Goal: Task Accomplishment & Management: Manage account settings

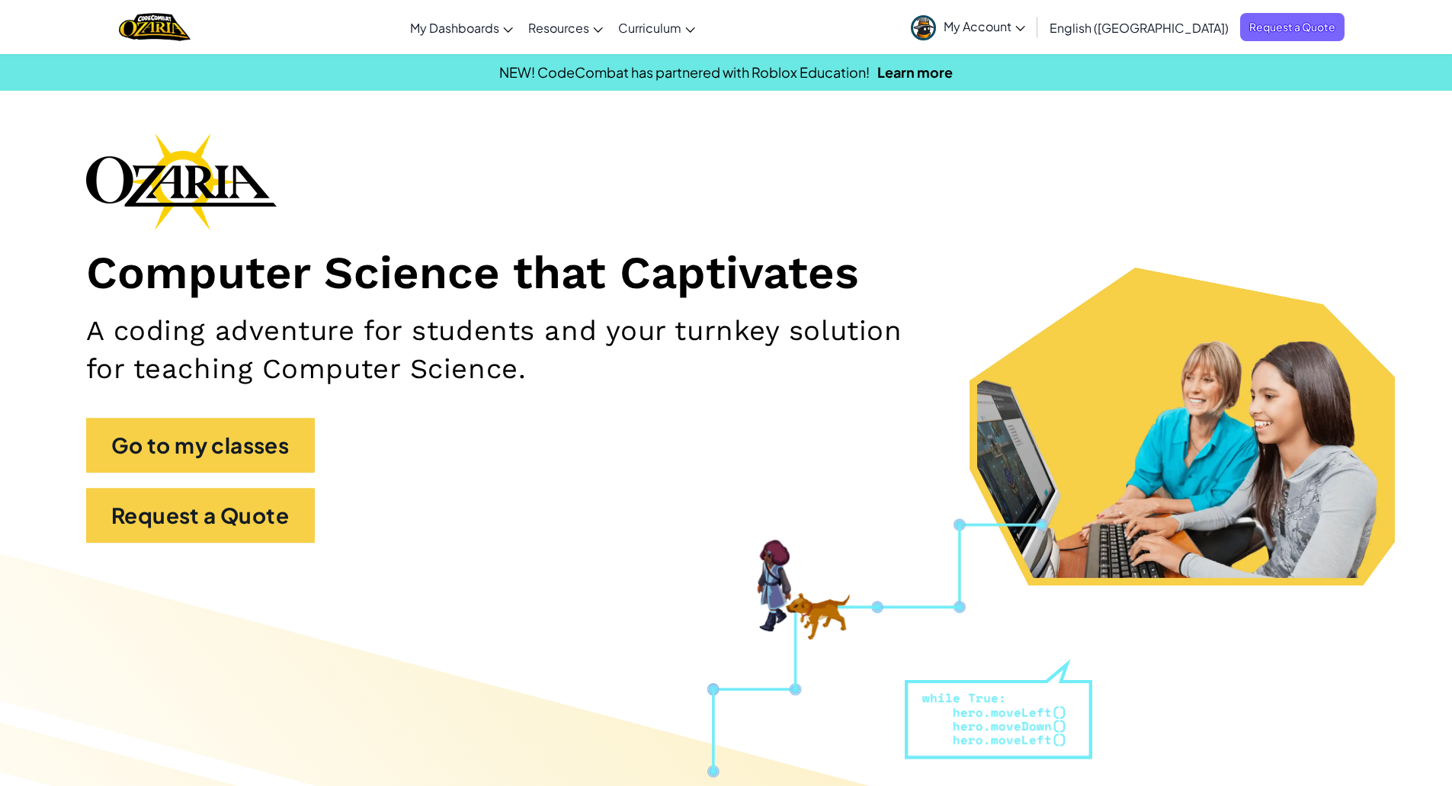
click at [1025, 32] on span "My Account" at bounding box center [985, 26] width 82 height 16
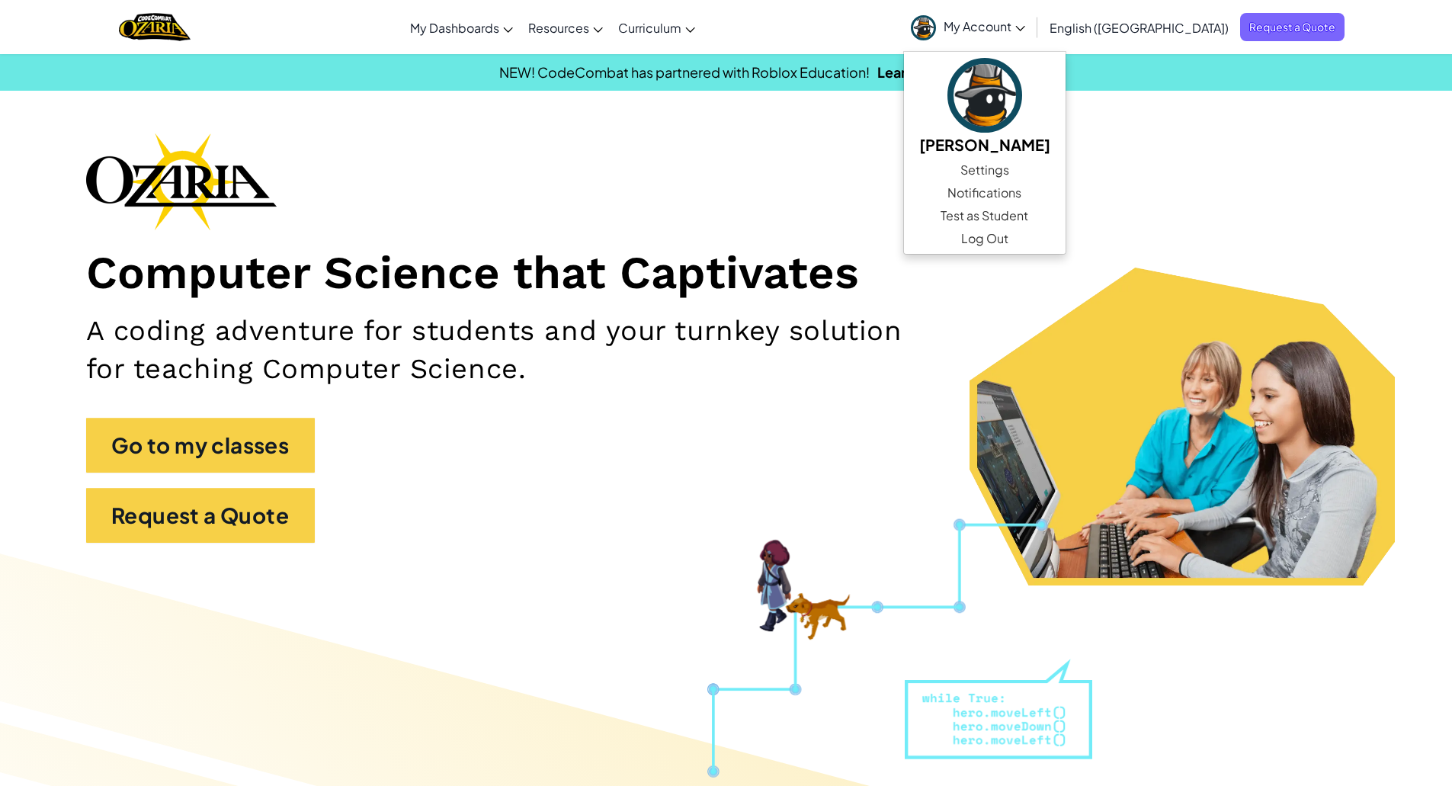
click at [918, 146] on div "Computer Science that Captivates A coding adventure for students and your turnk…" at bounding box center [726, 345] width 1281 height 425
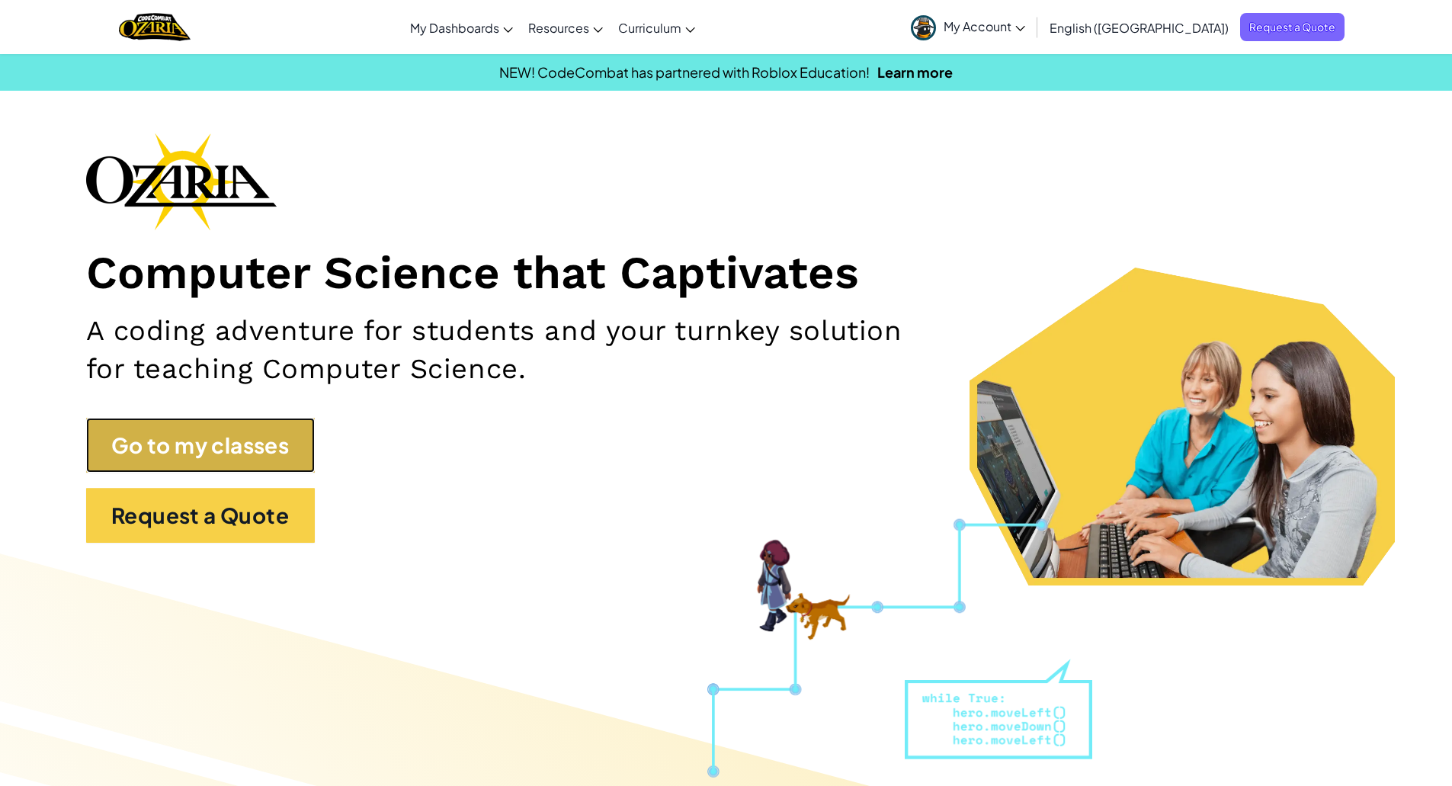
click at [203, 451] on link "Go to my classes" at bounding box center [200, 445] width 229 height 55
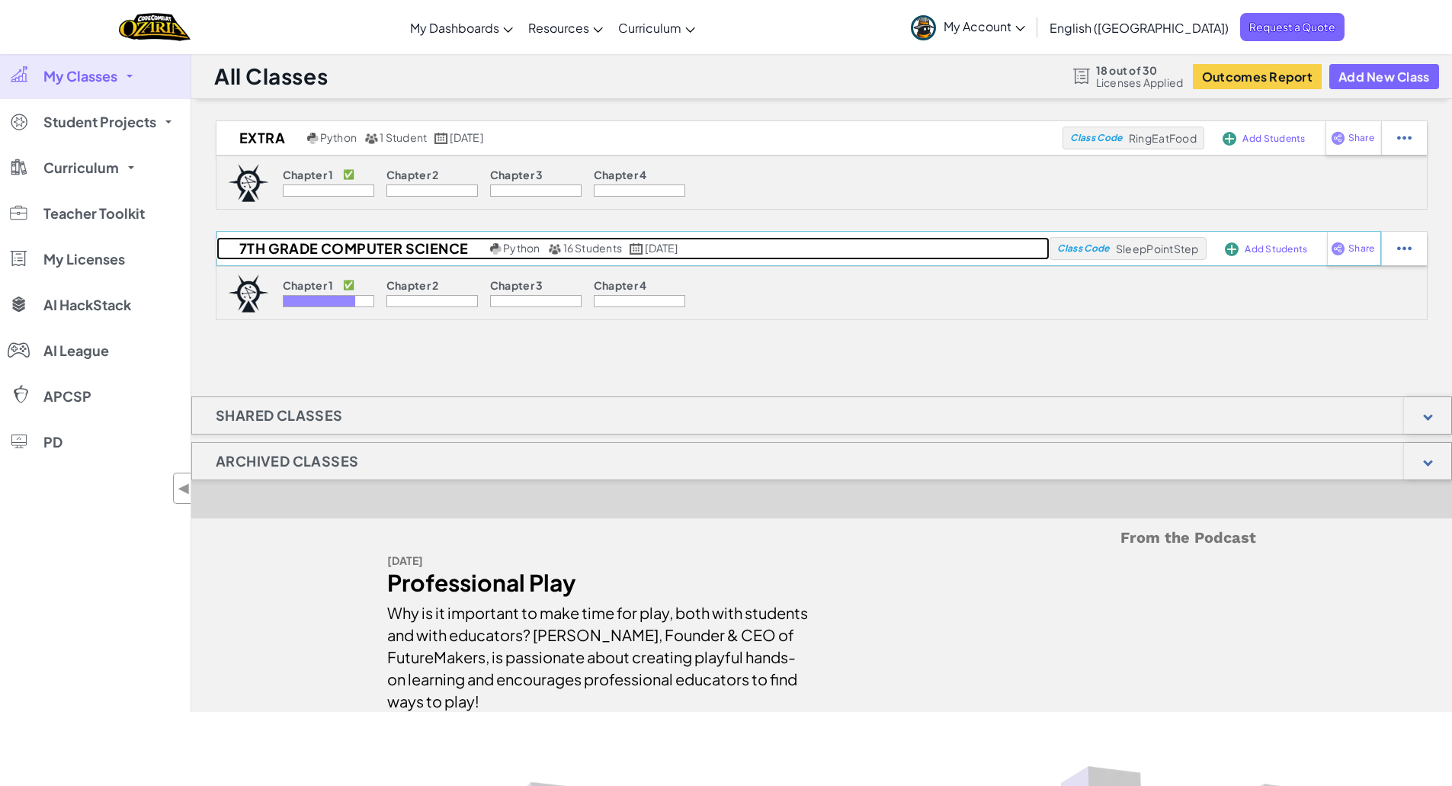
click at [323, 242] on h2 "7th Grade Computer Science" at bounding box center [351, 248] width 270 height 23
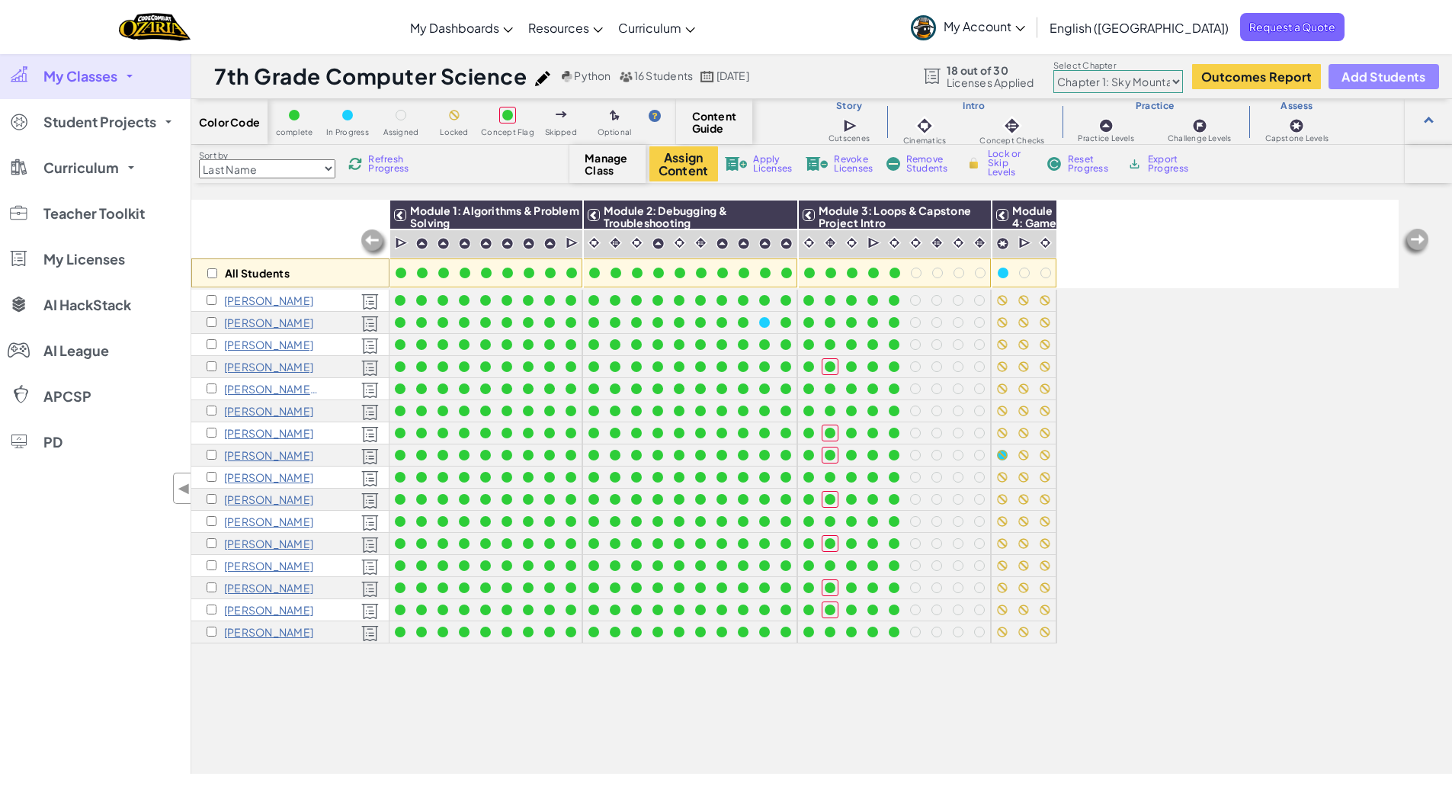
click at [1396, 83] on span "Add Students" at bounding box center [1384, 76] width 84 height 13
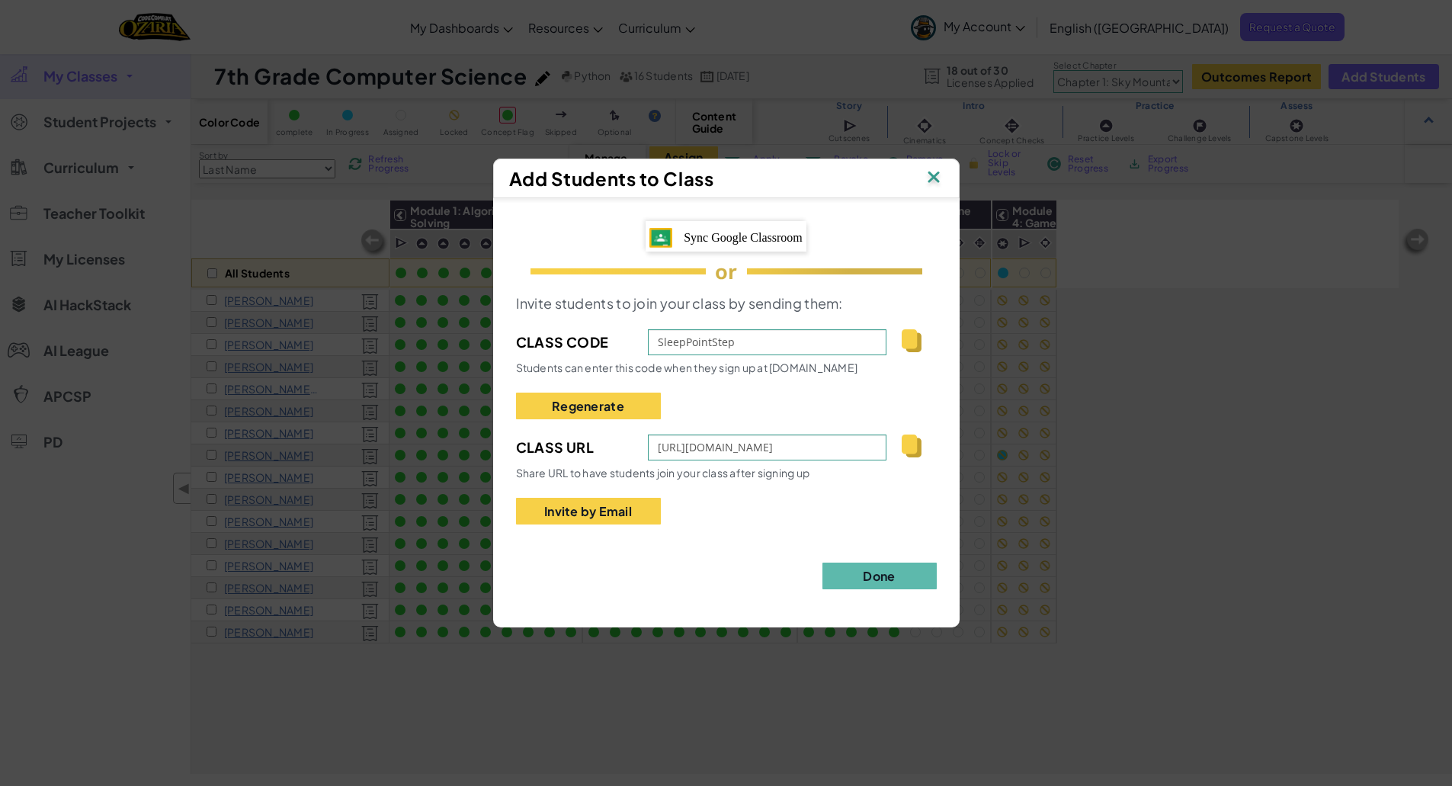
click at [714, 236] on span "Sync Google Classroom" at bounding box center [743, 237] width 119 height 13
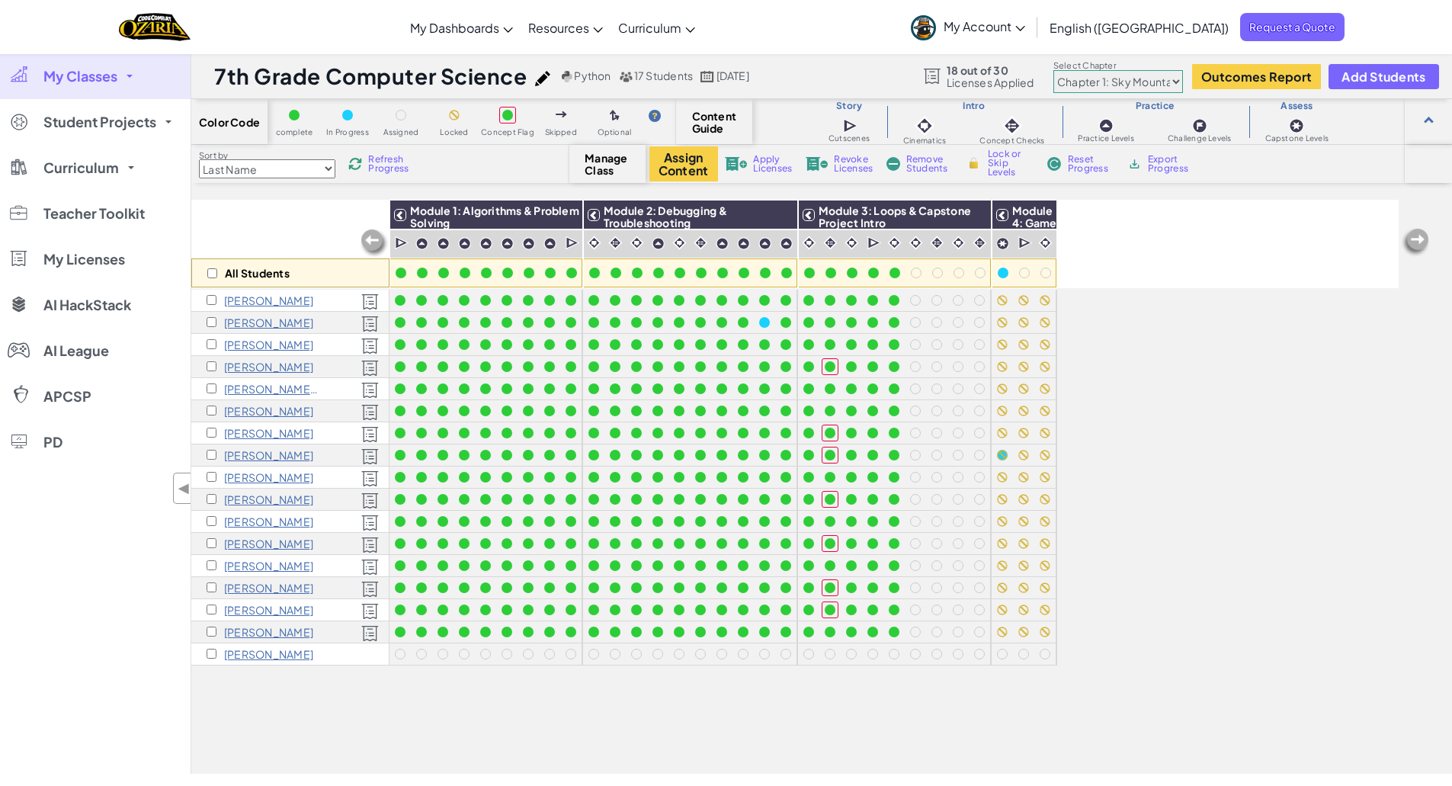
click at [1101, 240] on div "All Students Module 1: Algorithms & Problem Solving Module 2: Debugging & Troub…" at bounding box center [794, 244] width 1207 height 88
click at [1033, 212] on img at bounding box center [1040, 215] width 27 height 23
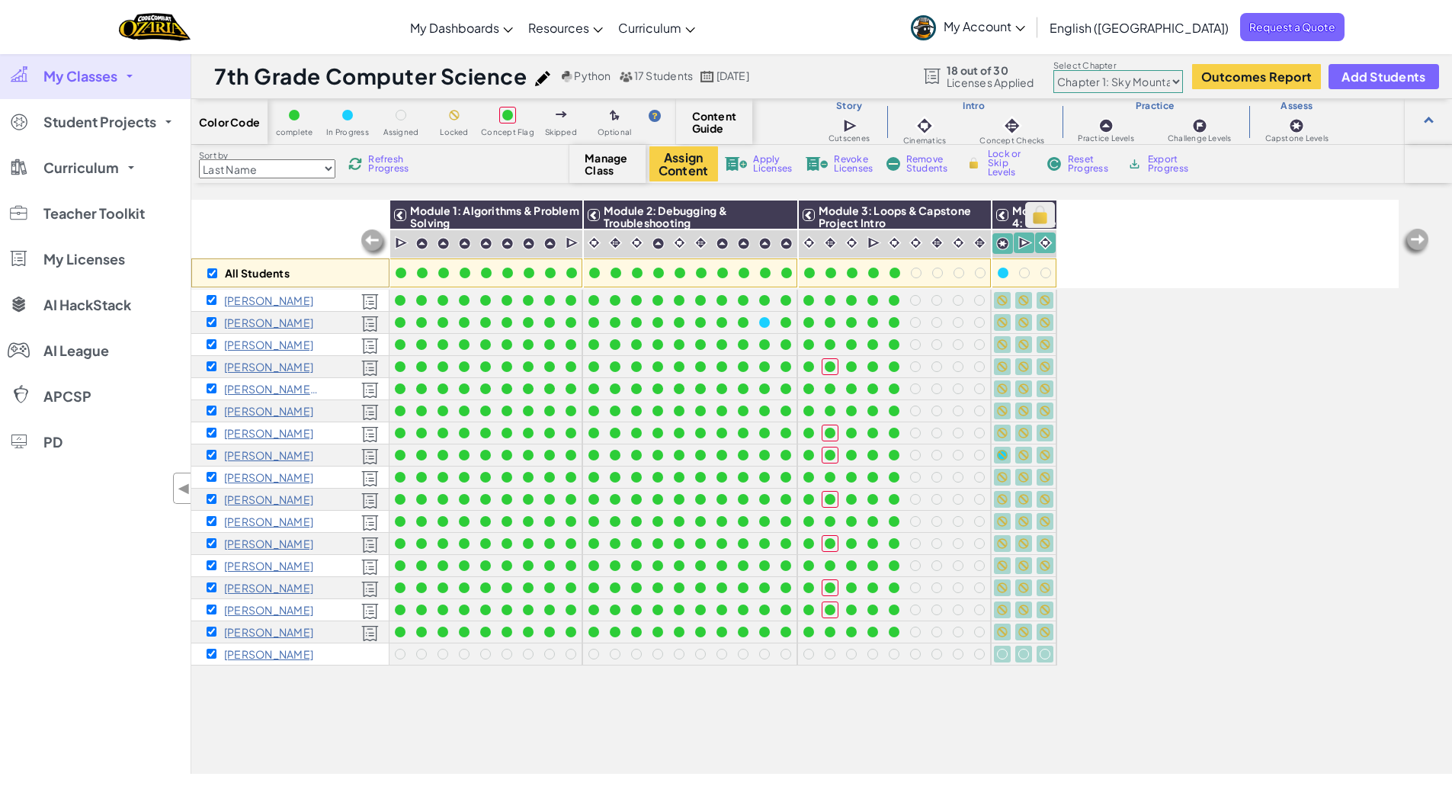
checkbox input "true"
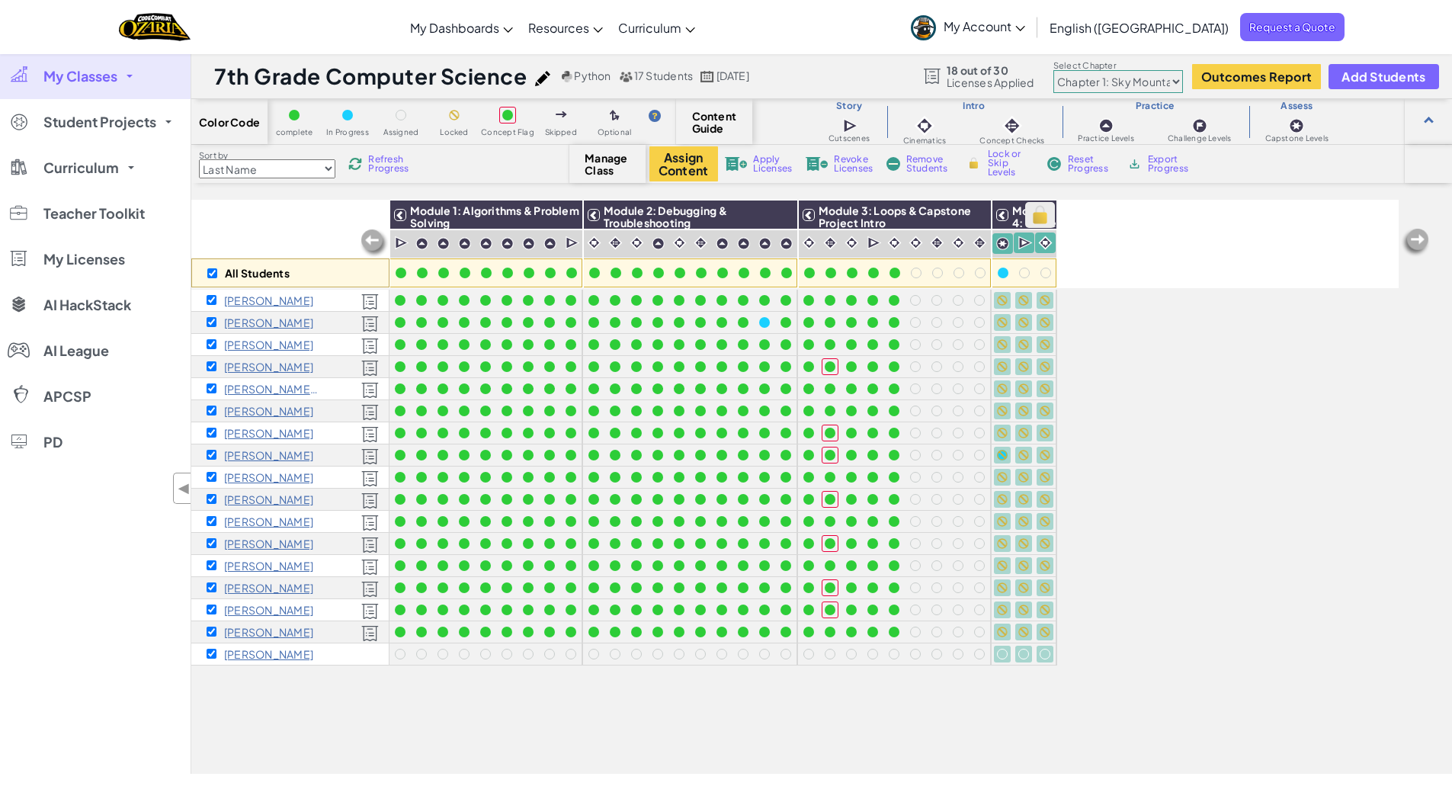
checkbox input "true"
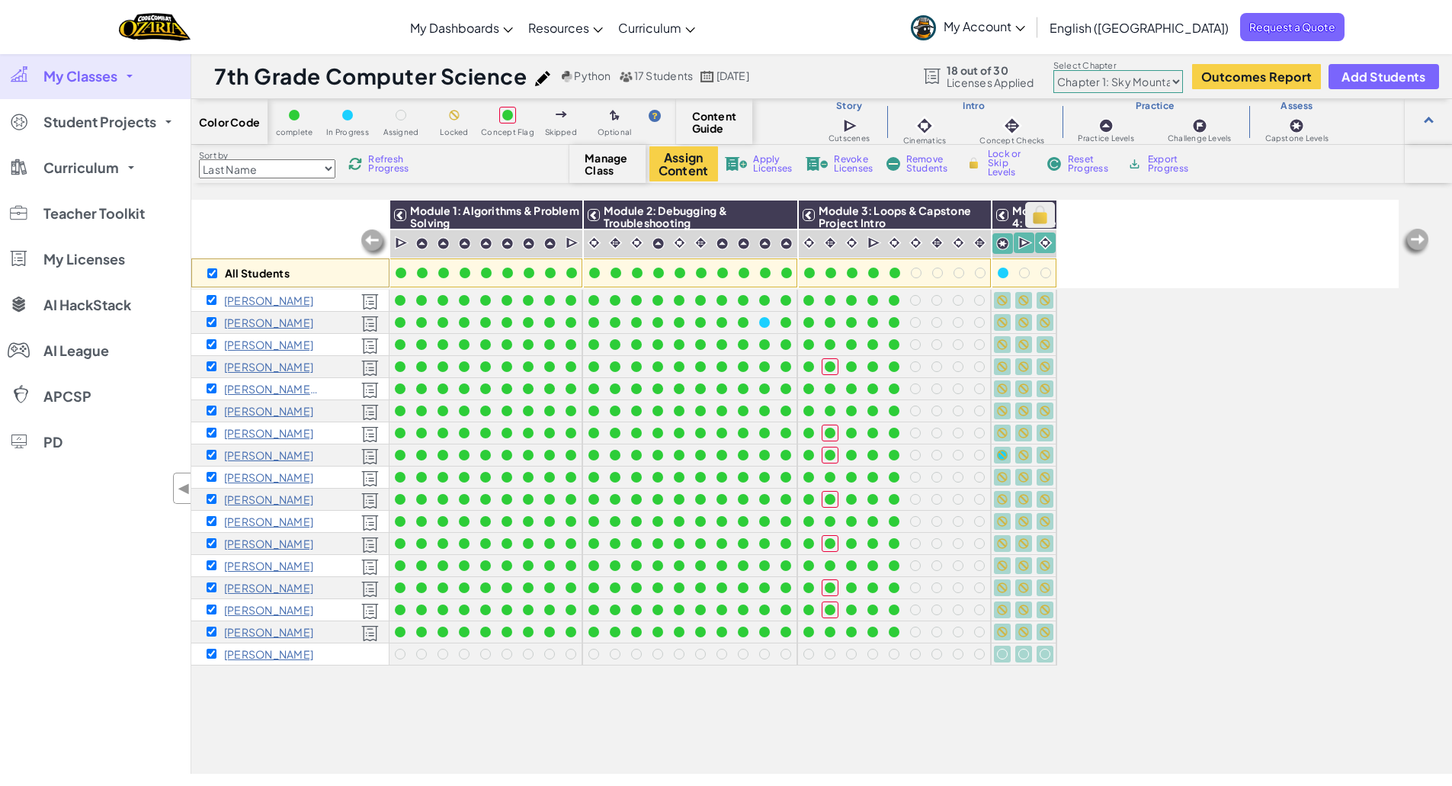
checkbox input "true"
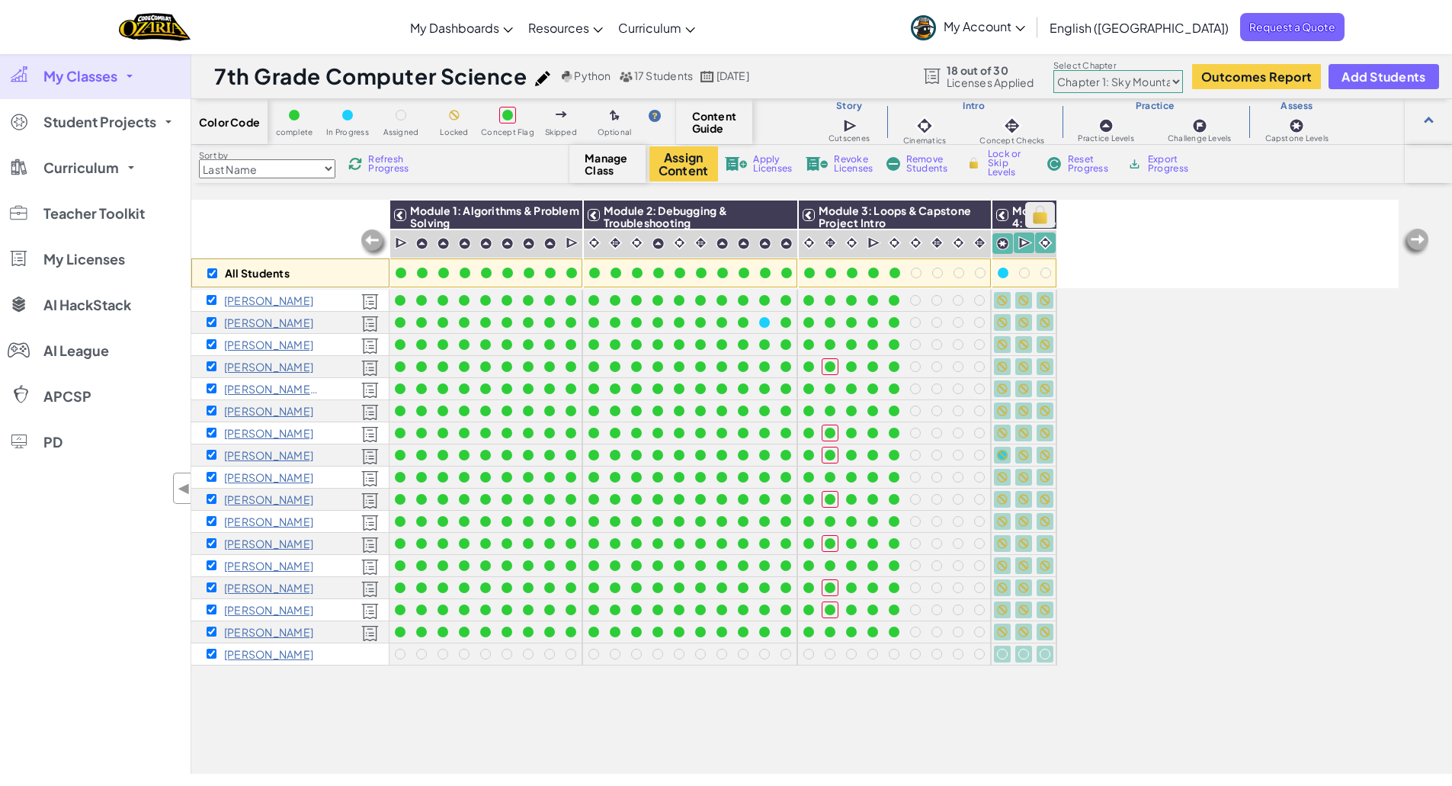
checkbox input "true"
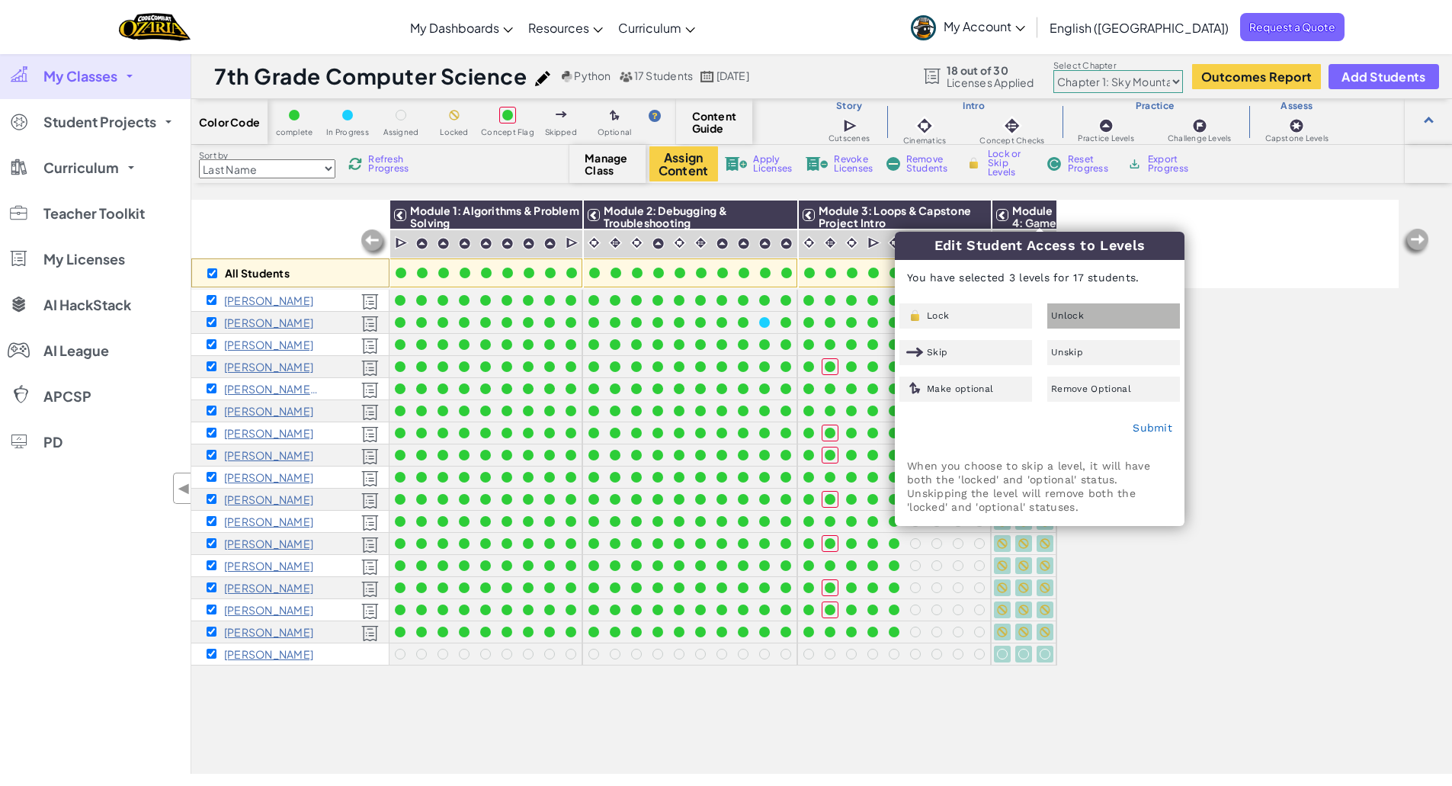
click at [1118, 309] on div "Unlock" at bounding box center [1113, 315] width 133 height 25
click at [1159, 425] on link "Submit" at bounding box center [1153, 428] width 40 height 12
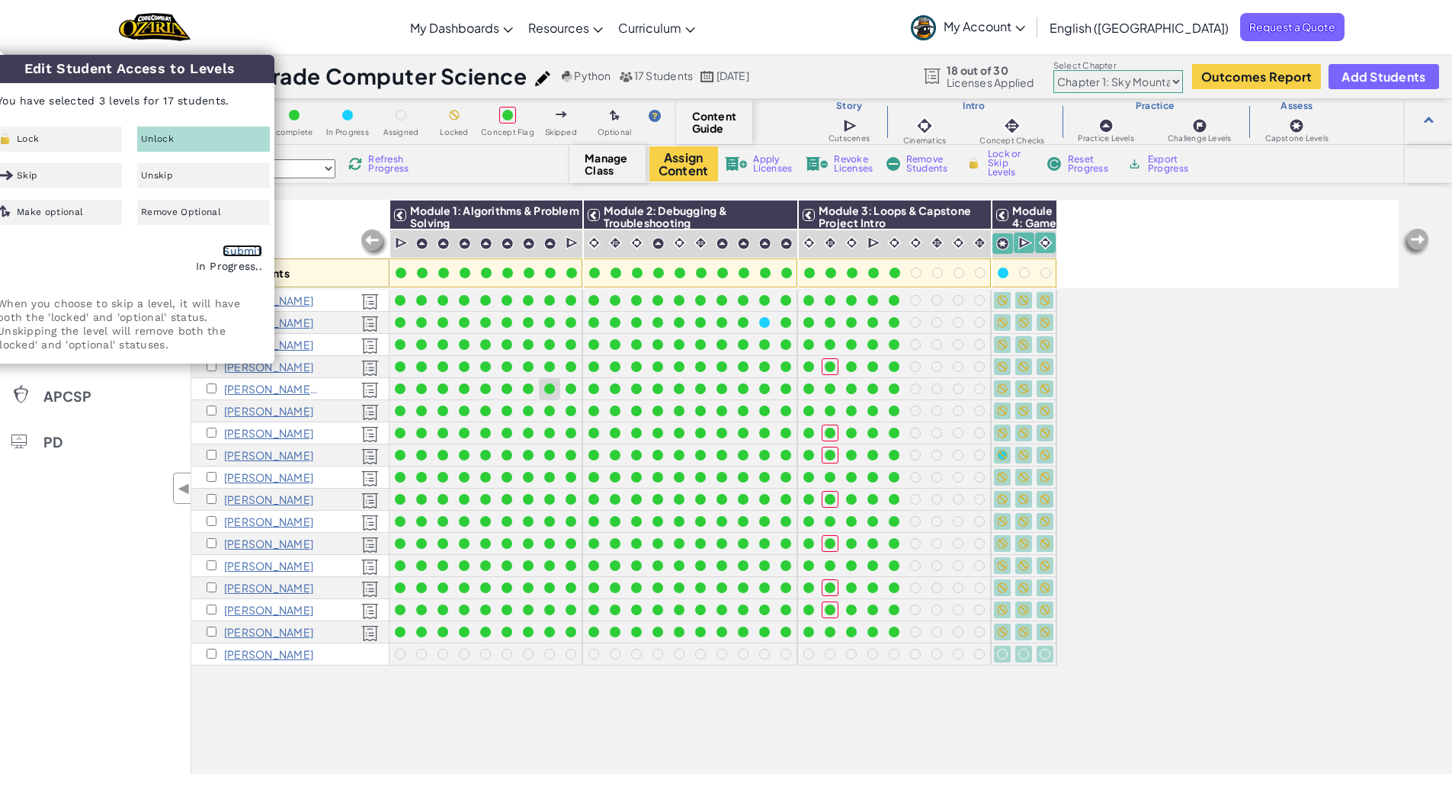
checkbox input "false"
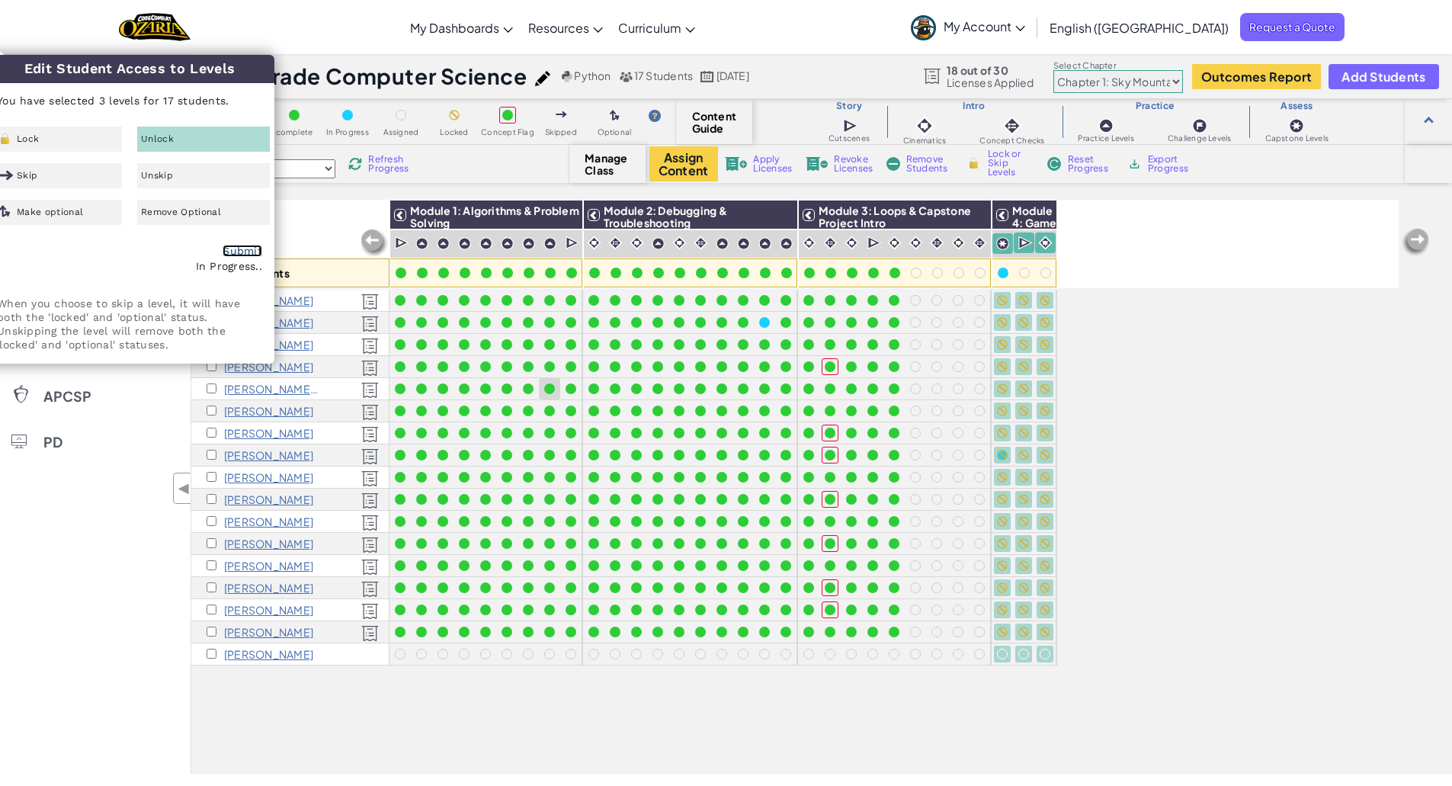
checkbox input "false"
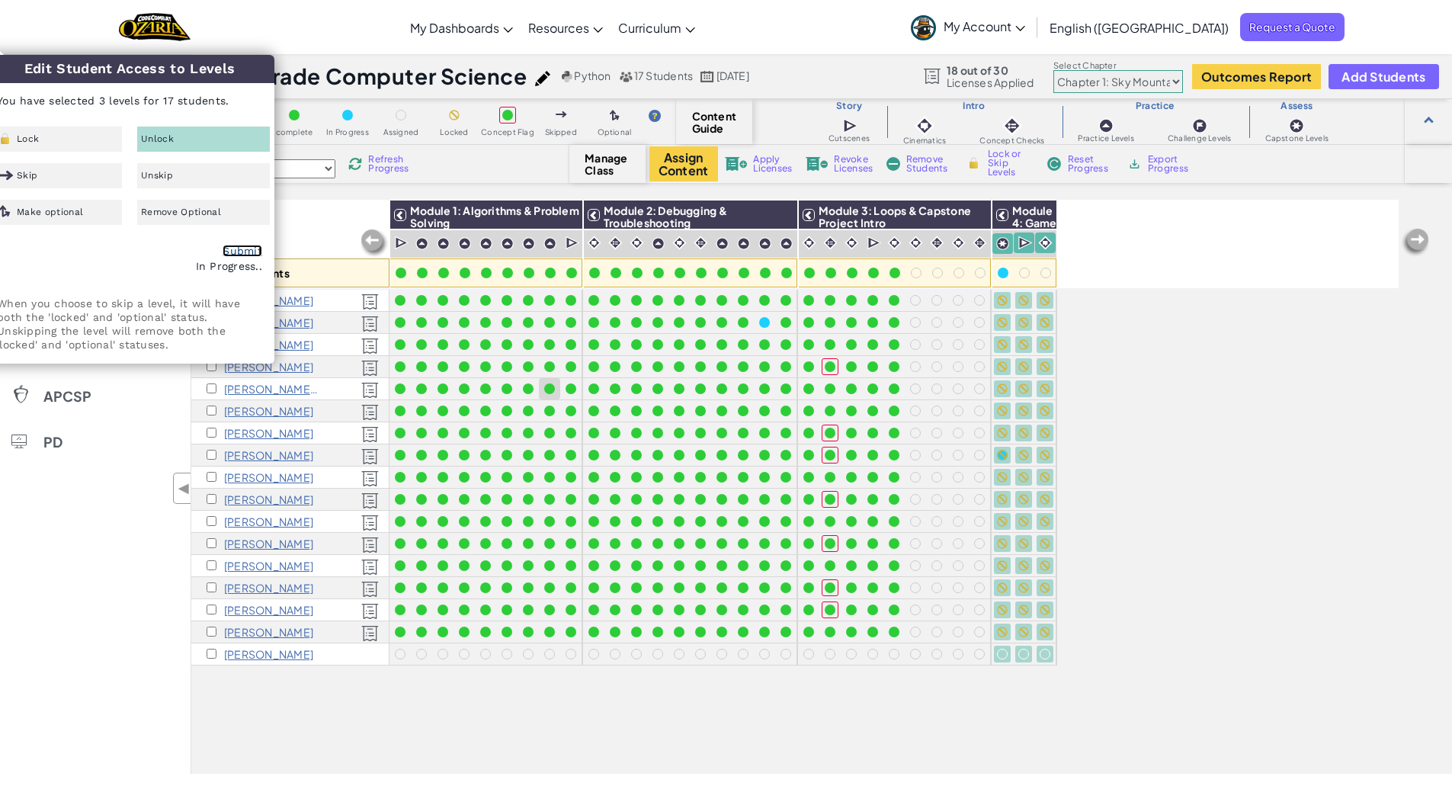
checkbox input "false"
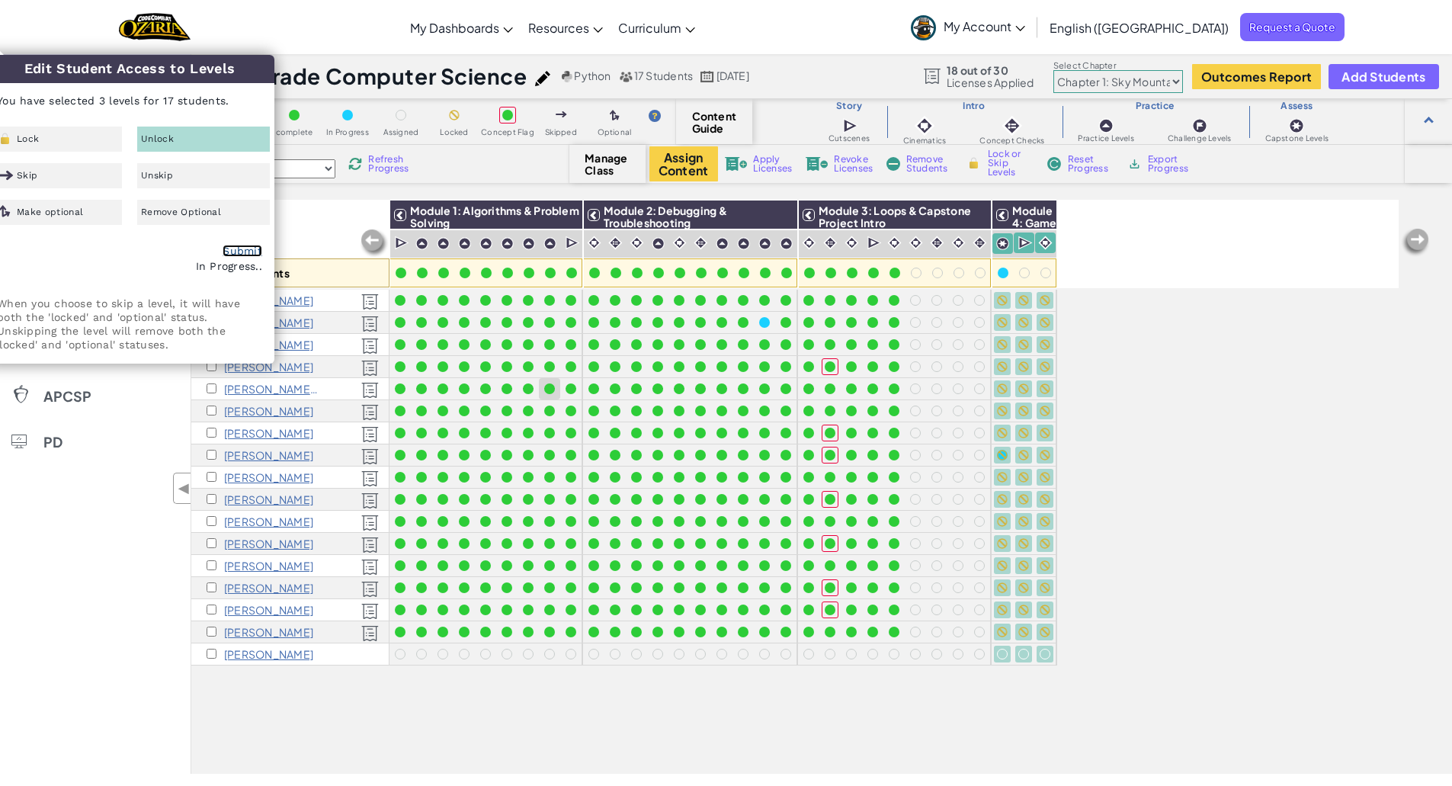
checkbox input "false"
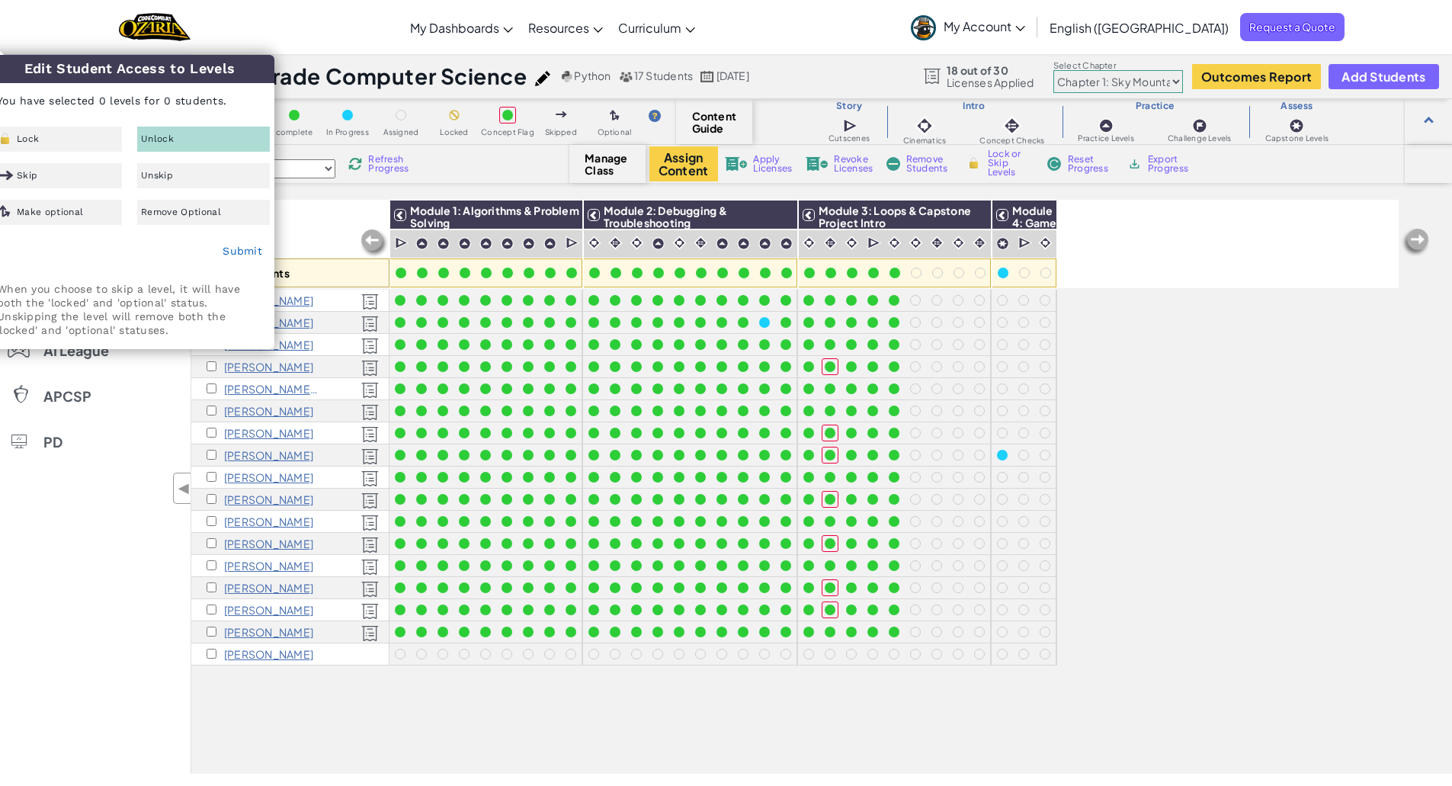
click at [176, 133] on div "Unlock" at bounding box center [203, 139] width 133 height 25
click at [251, 252] on link "Submit" at bounding box center [243, 251] width 40 height 12
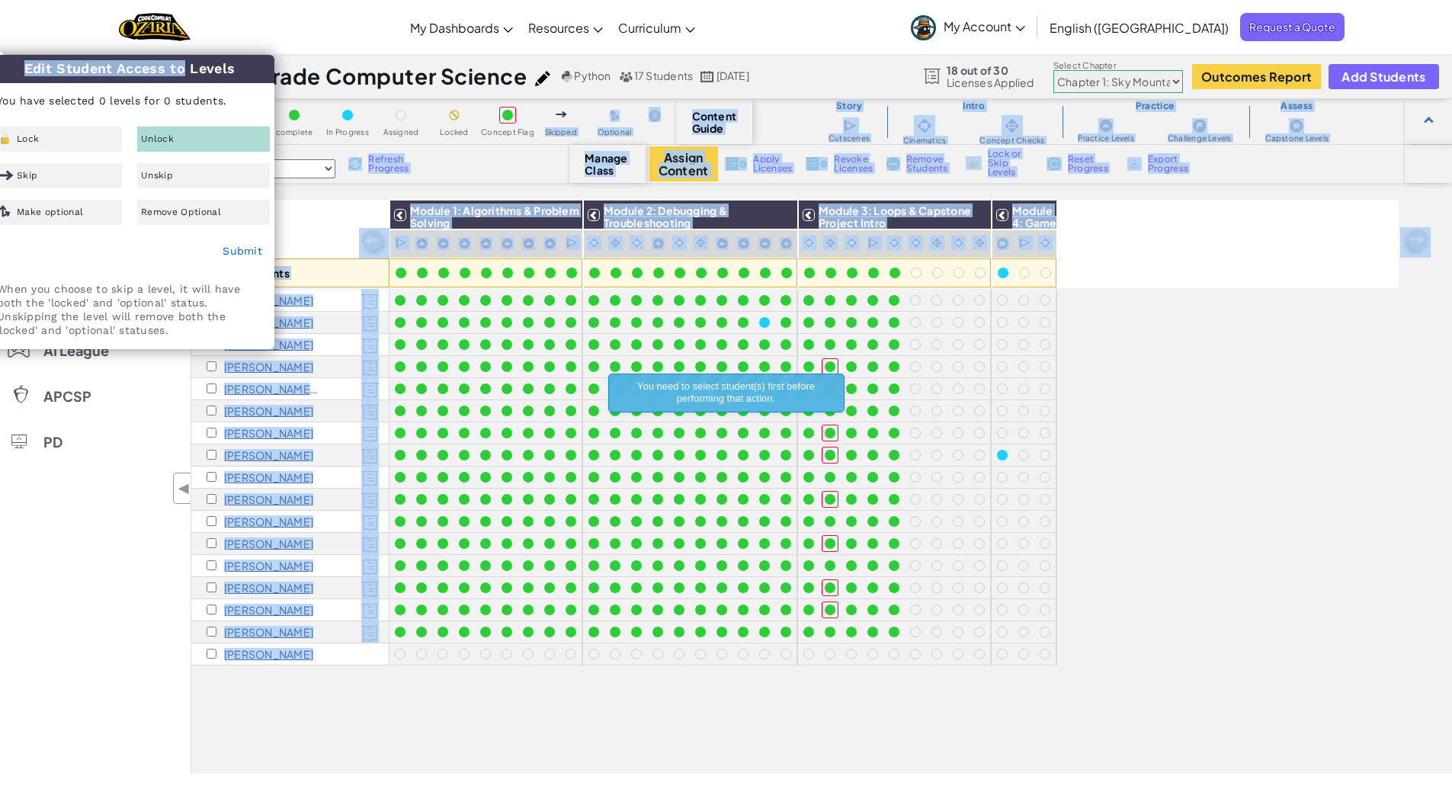
drag, startPoint x: 149, startPoint y: 66, endPoint x: 539, endPoint y: 116, distance: 392.7
type textarea "Skipped Optional Content Guide Story [GEOGRAPHIC_DATA] Cinematics Concept Check…"
click at [539, 116] on body "Toggle navigation My Dashboards Ozaria Teacher Dashboard CodeCombat Teacher Das…" at bounding box center [726, 799] width 1452 height 1599
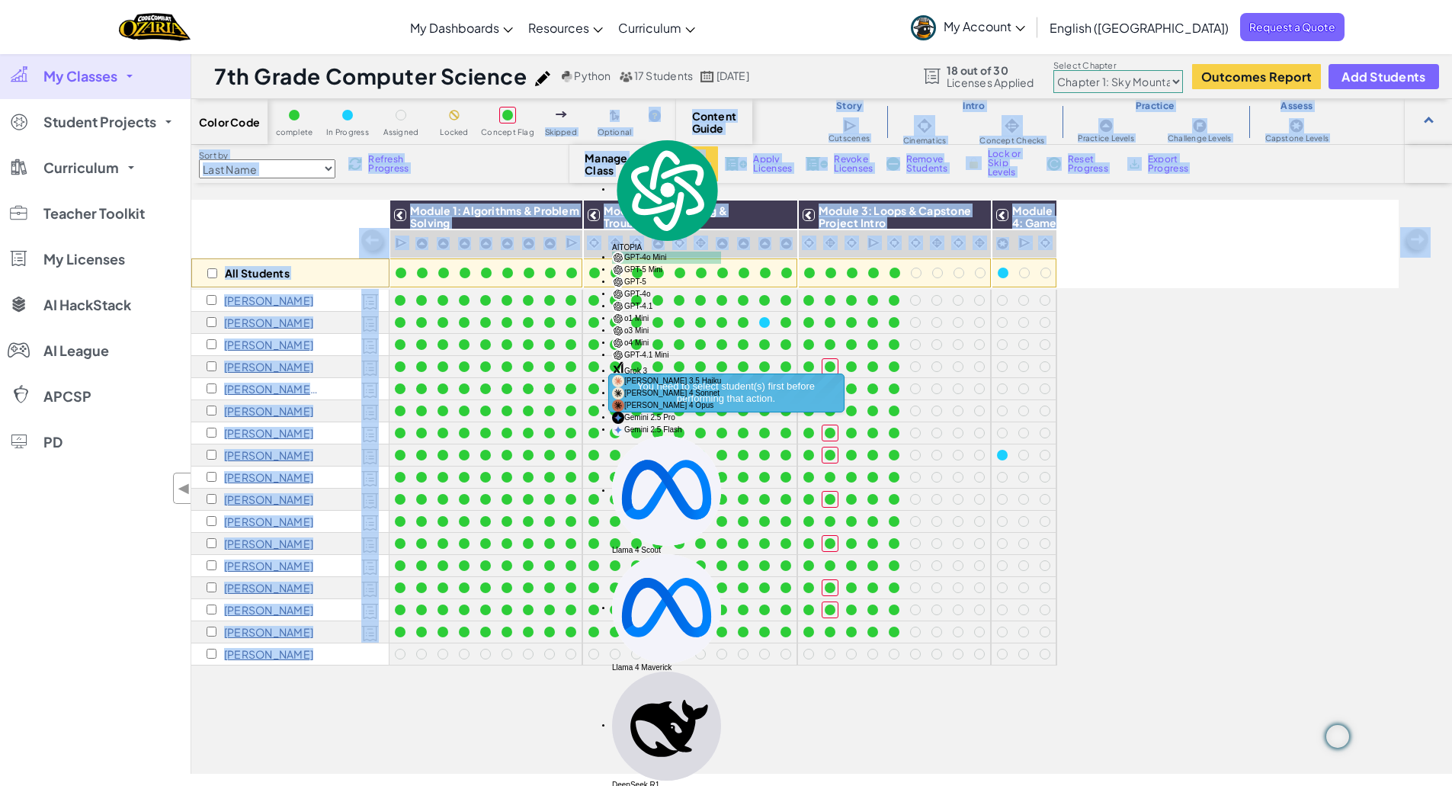
drag, startPoint x: 1219, startPoint y: 385, endPoint x: 1181, endPoint y: 381, distance: 38.3
click at [1217, 385] on div "All Students Module 1: Algorithms & Problem Solving Module 2: Debugging & Troub…" at bounding box center [794, 402] width 1207 height 710
click at [1178, 443] on div "All Students Module 1: Algorithms & Problem Solving Module 2: Debugging & Troub…" at bounding box center [794, 402] width 1207 height 710
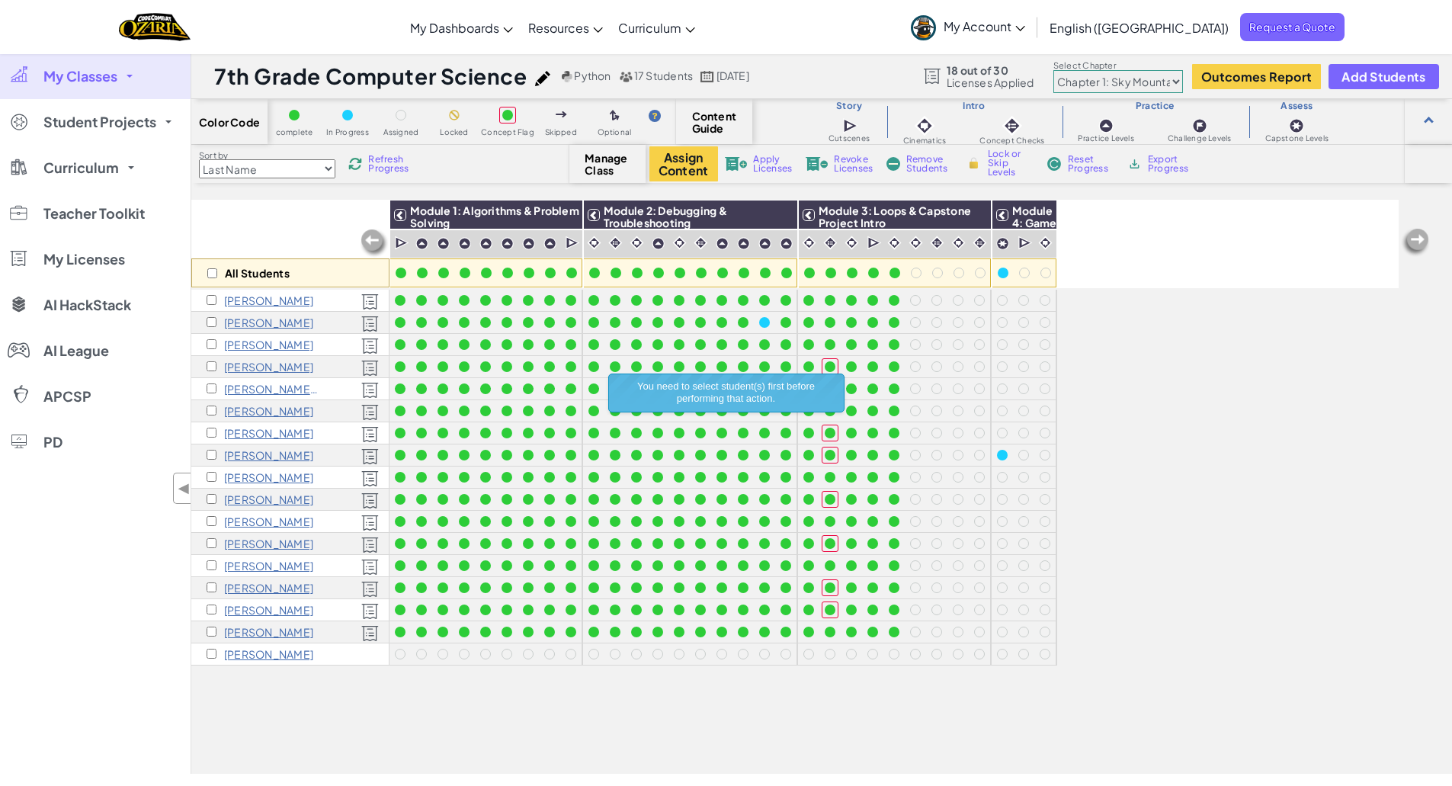
click at [1121, 222] on div "All Students Module 1: Algorithms & Problem Solving Module 2: Debugging & Troub…" at bounding box center [794, 244] width 1207 height 88
click at [96, 72] on span "My Classes" at bounding box center [80, 76] width 74 height 14
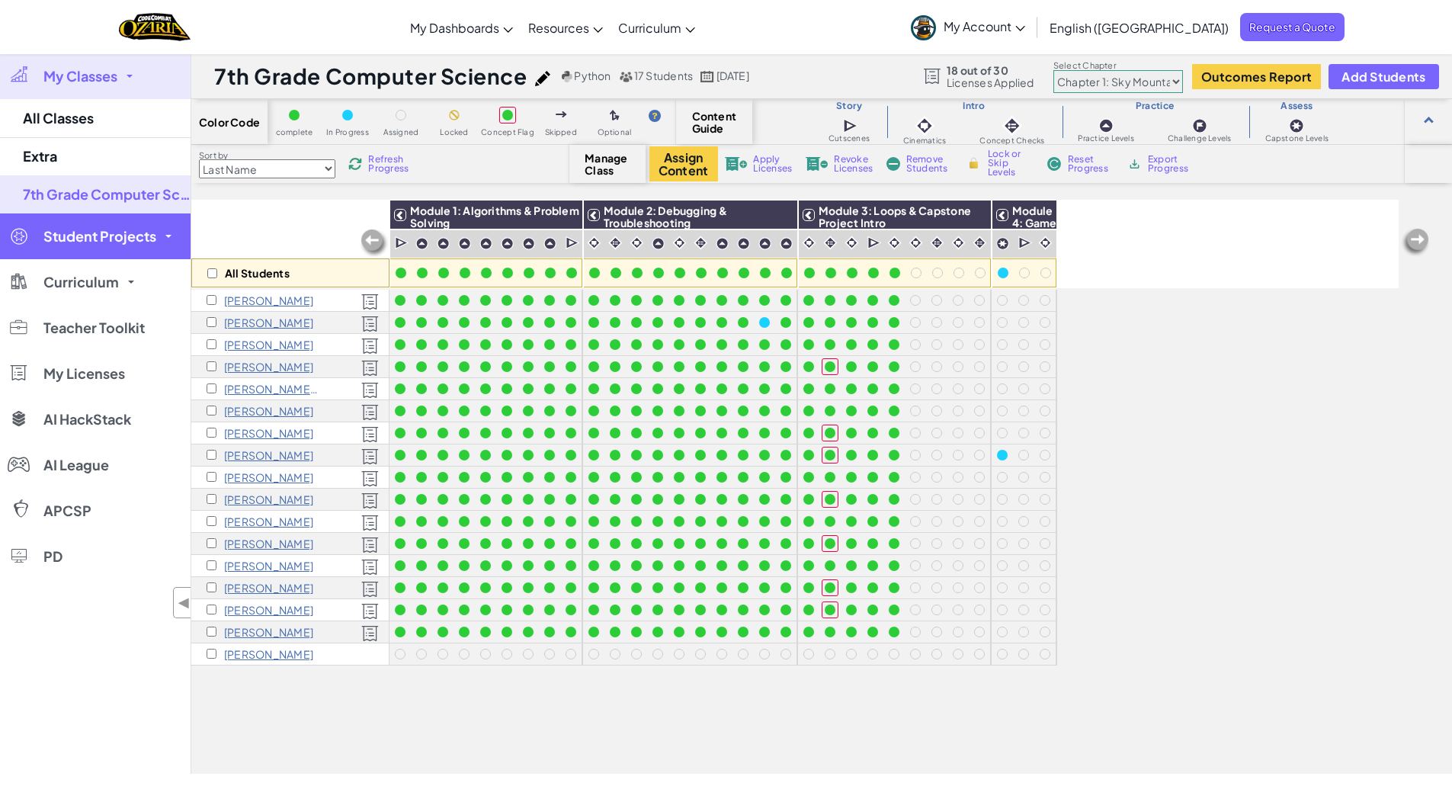
click at [136, 243] on span "Student Projects" at bounding box center [99, 236] width 113 height 14
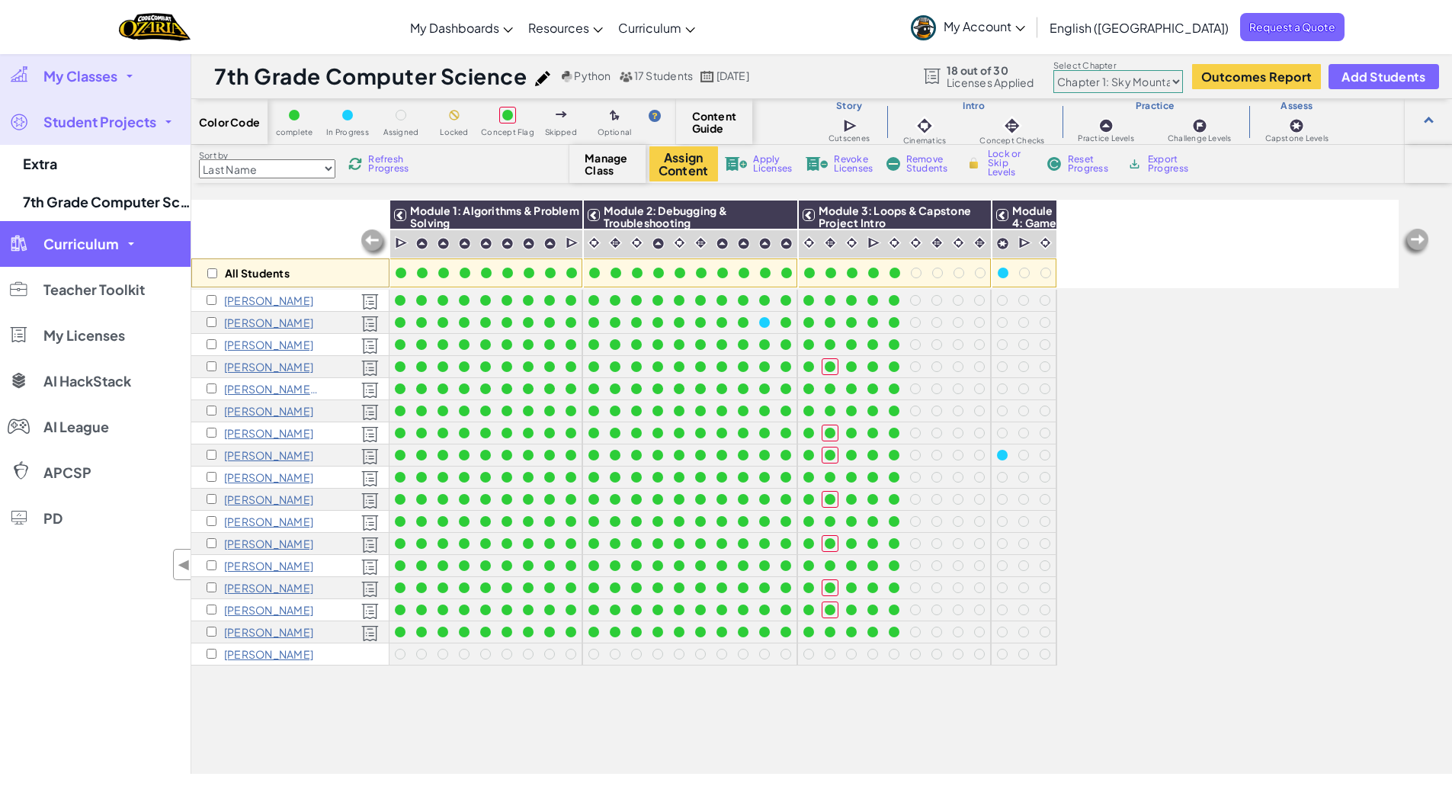
click at [134, 242] on link "Curriculum" at bounding box center [95, 244] width 191 height 46
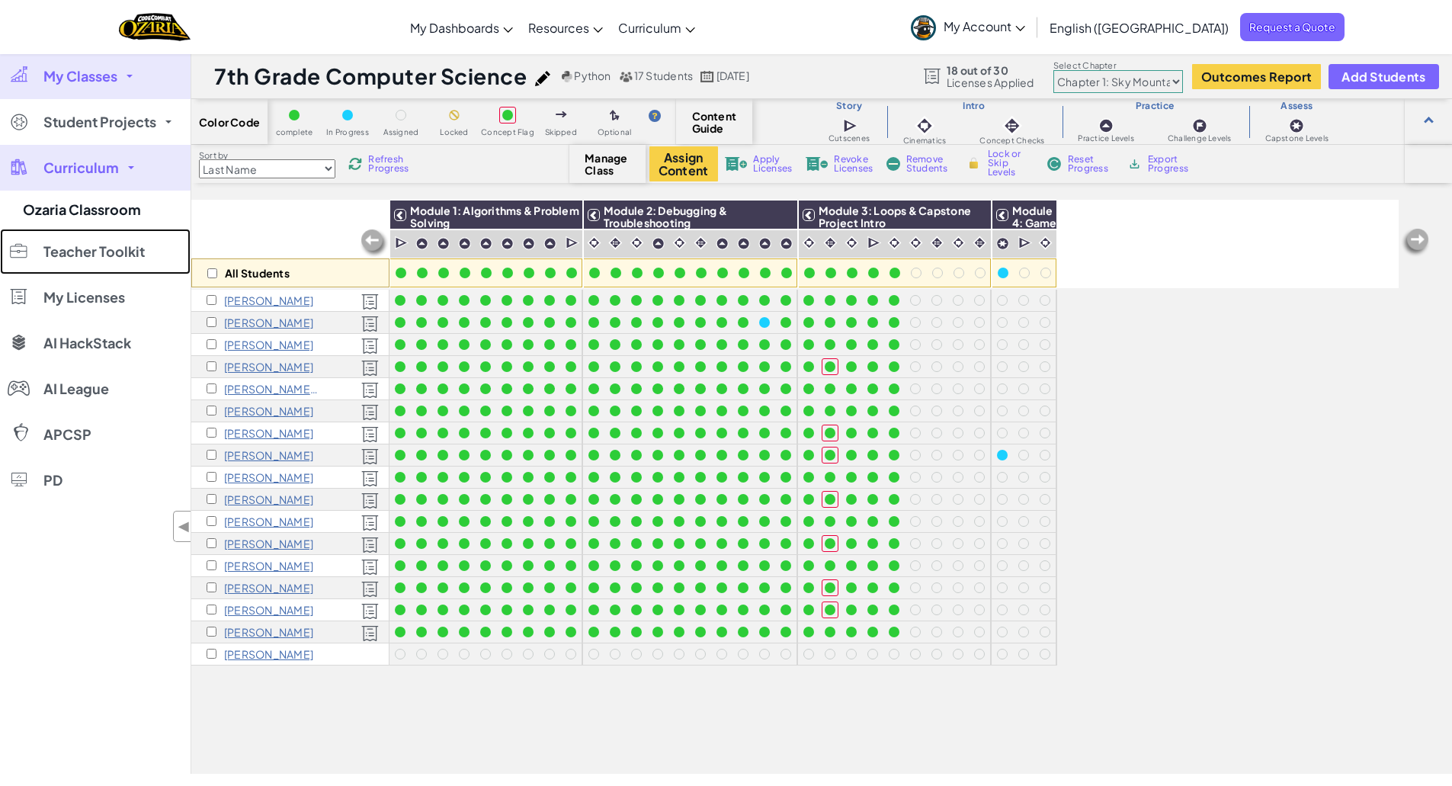
click at [134, 245] on span "Teacher Toolkit" at bounding box center [93, 252] width 101 height 14
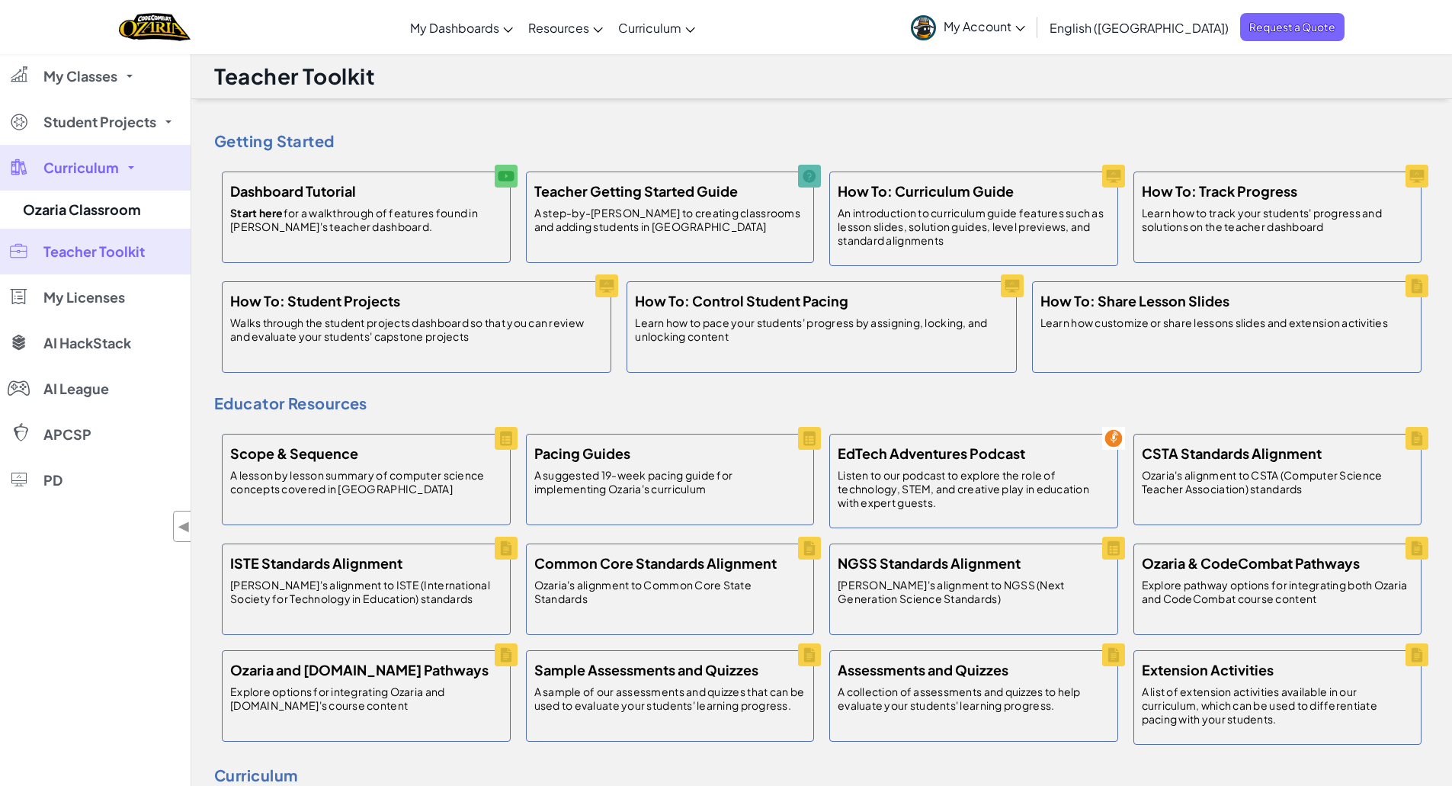
click at [119, 165] on link "Curriculum" at bounding box center [95, 168] width 191 height 46
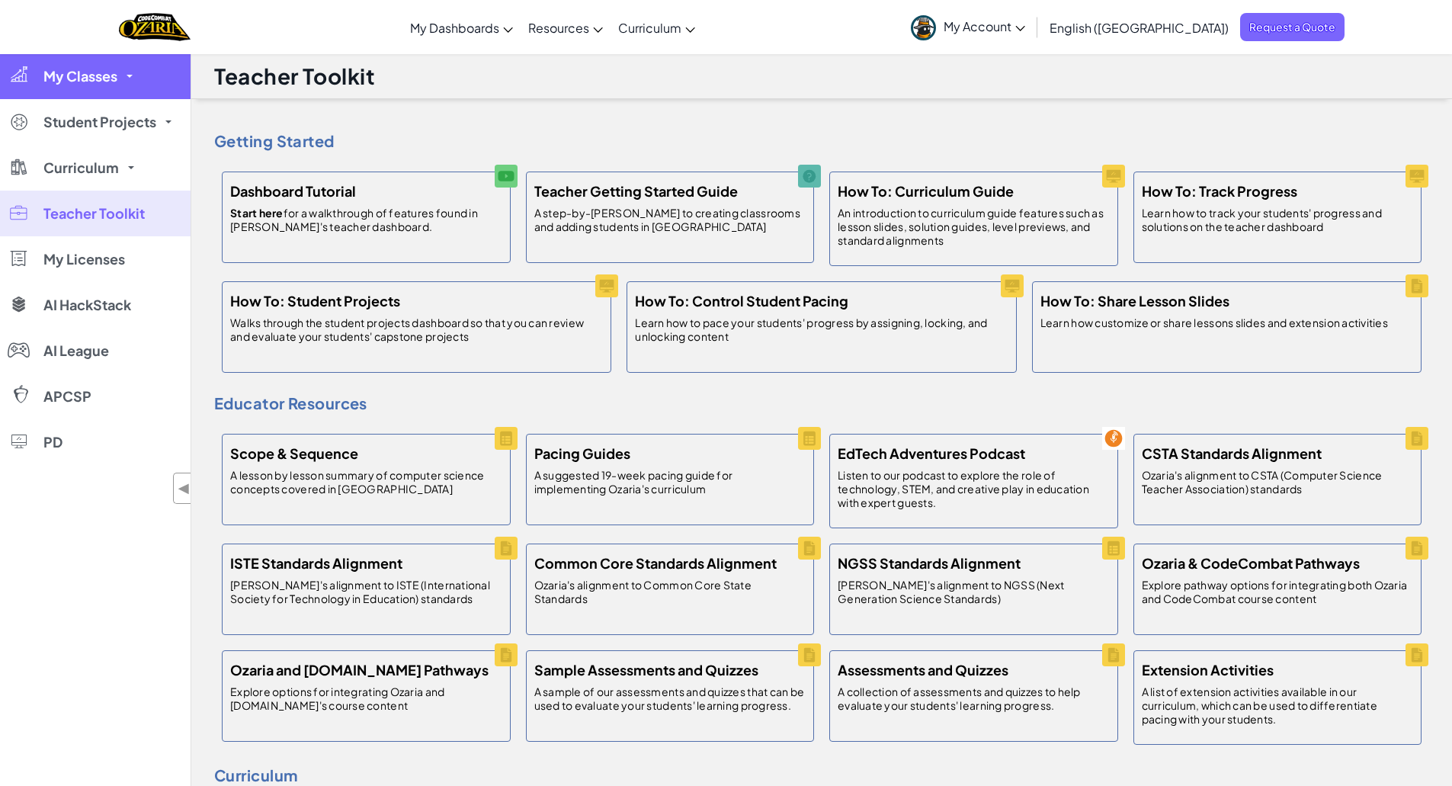
click at [88, 75] on span "My Classes" at bounding box center [80, 76] width 74 height 14
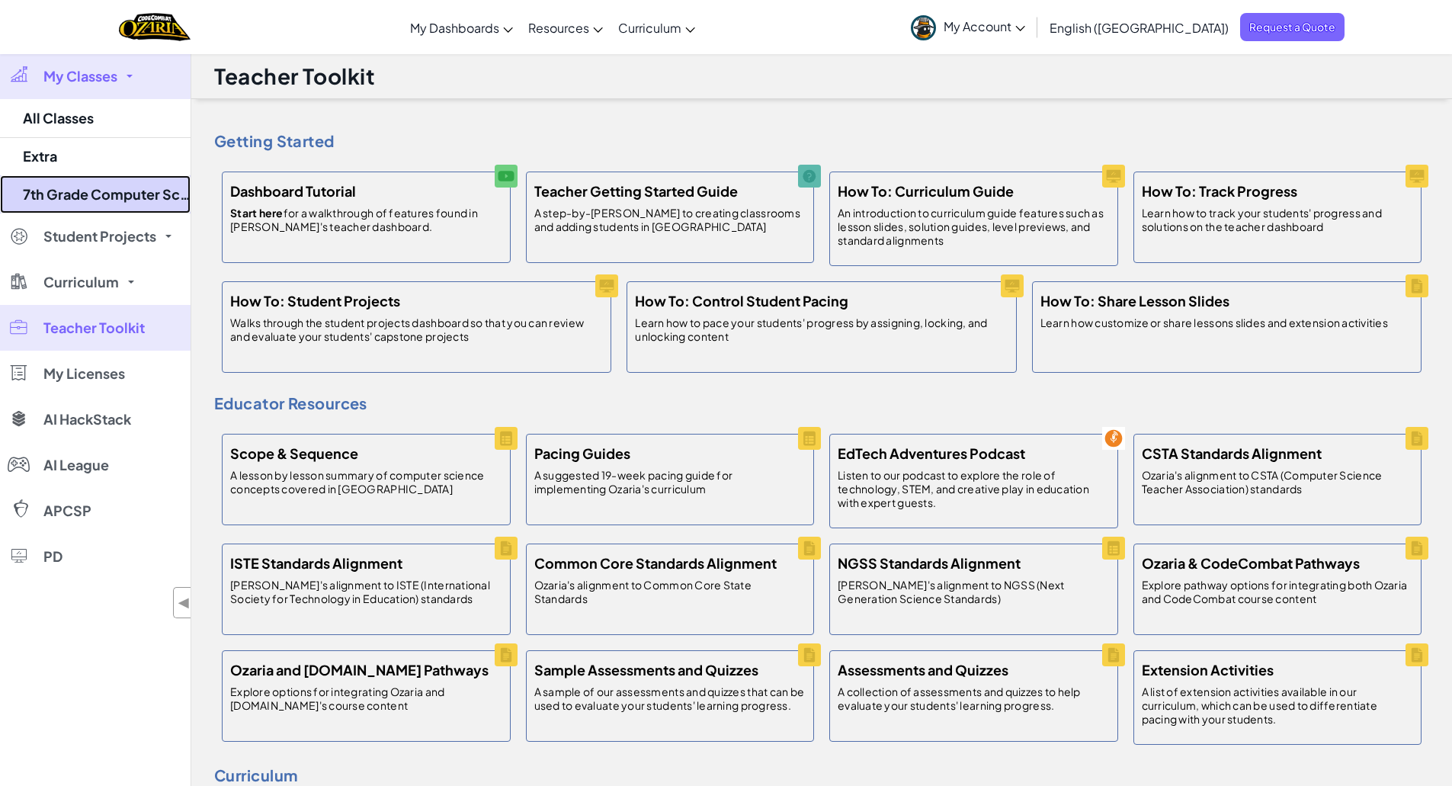
click at [104, 192] on link "7th Grade Computer Science" at bounding box center [95, 194] width 191 height 38
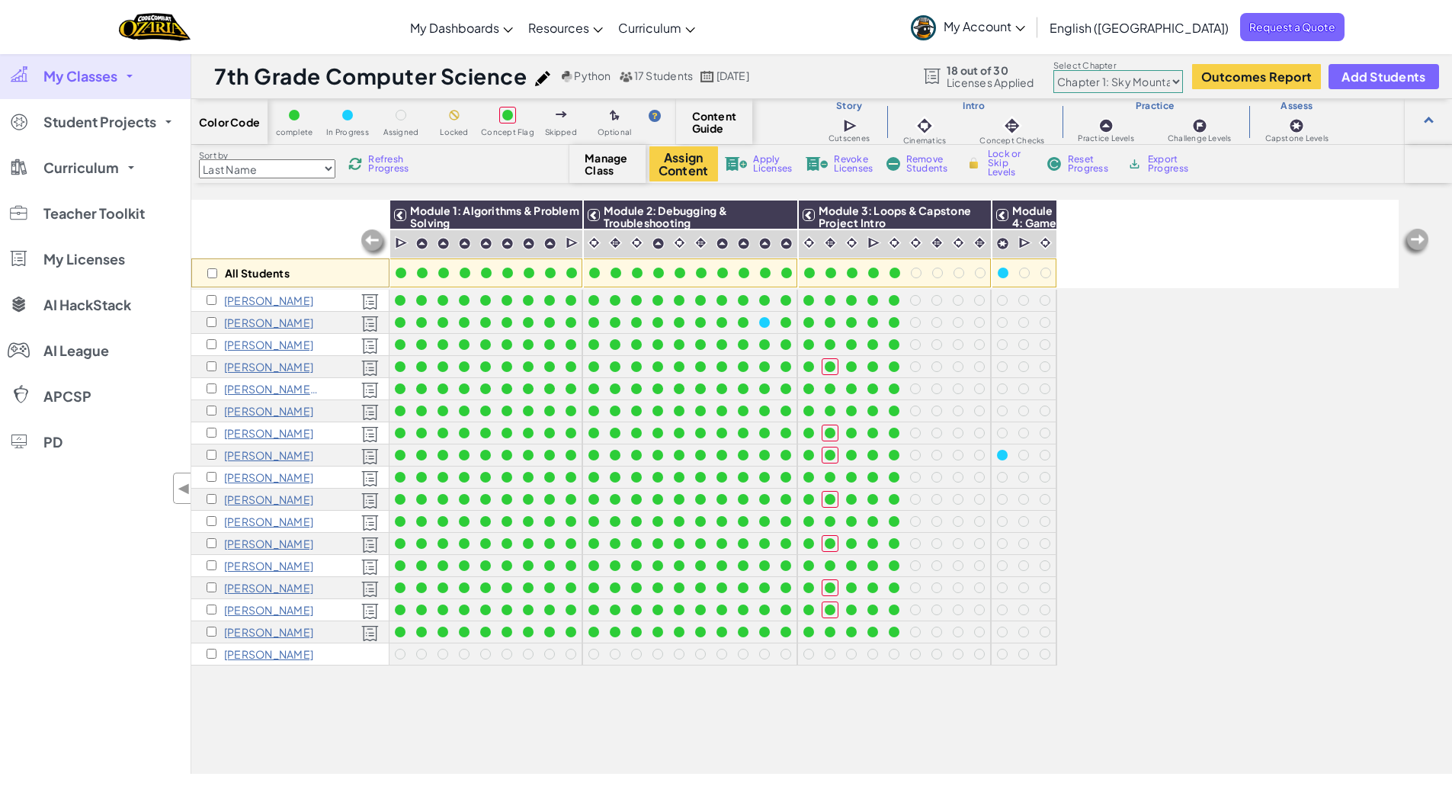
click at [306, 79] on h1 "7th Grade Computer Science" at bounding box center [370, 76] width 313 height 29
click at [102, 63] on link "My Classes" at bounding box center [95, 76] width 191 height 46
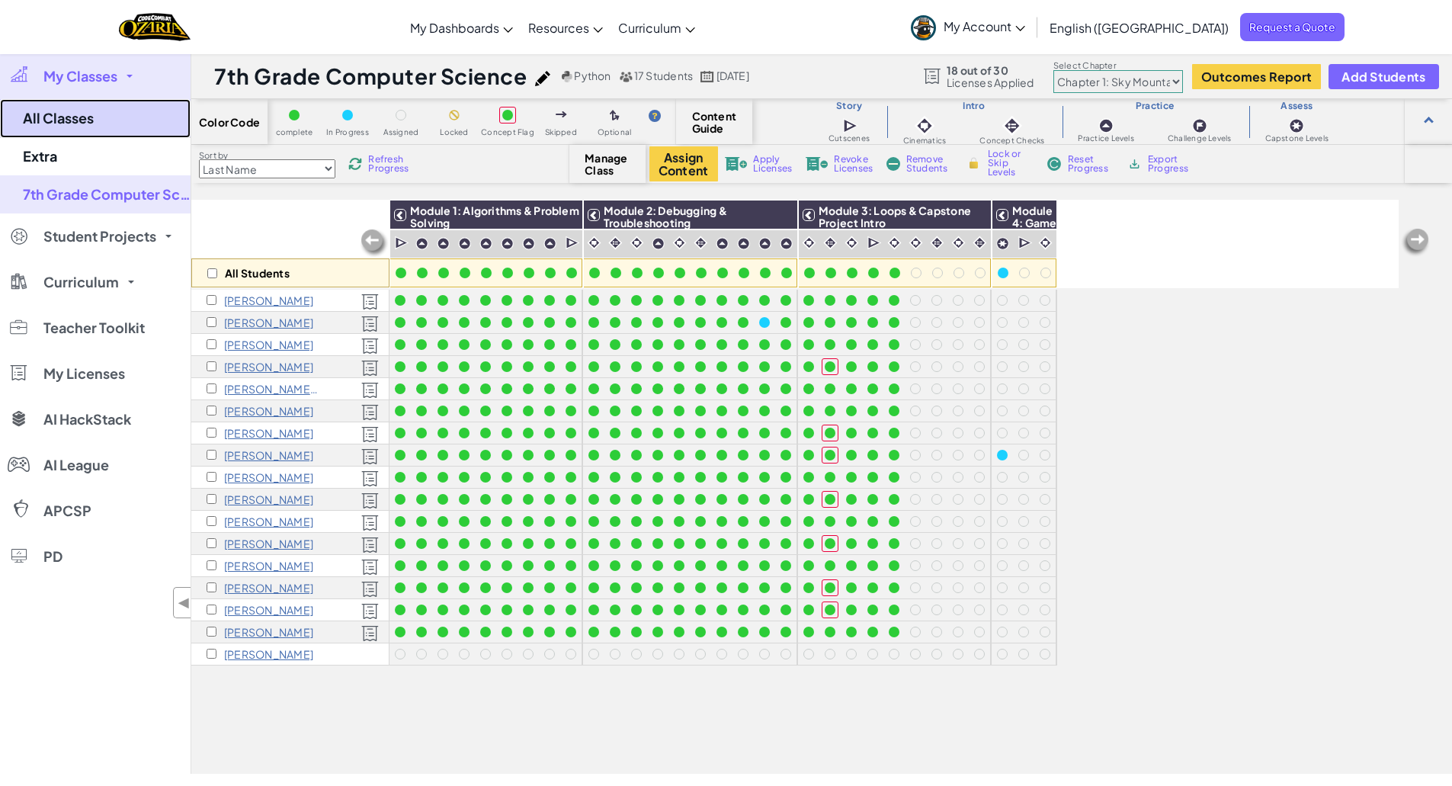
click at [57, 114] on link "All Classes" at bounding box center [95, 118] width 191 height 39
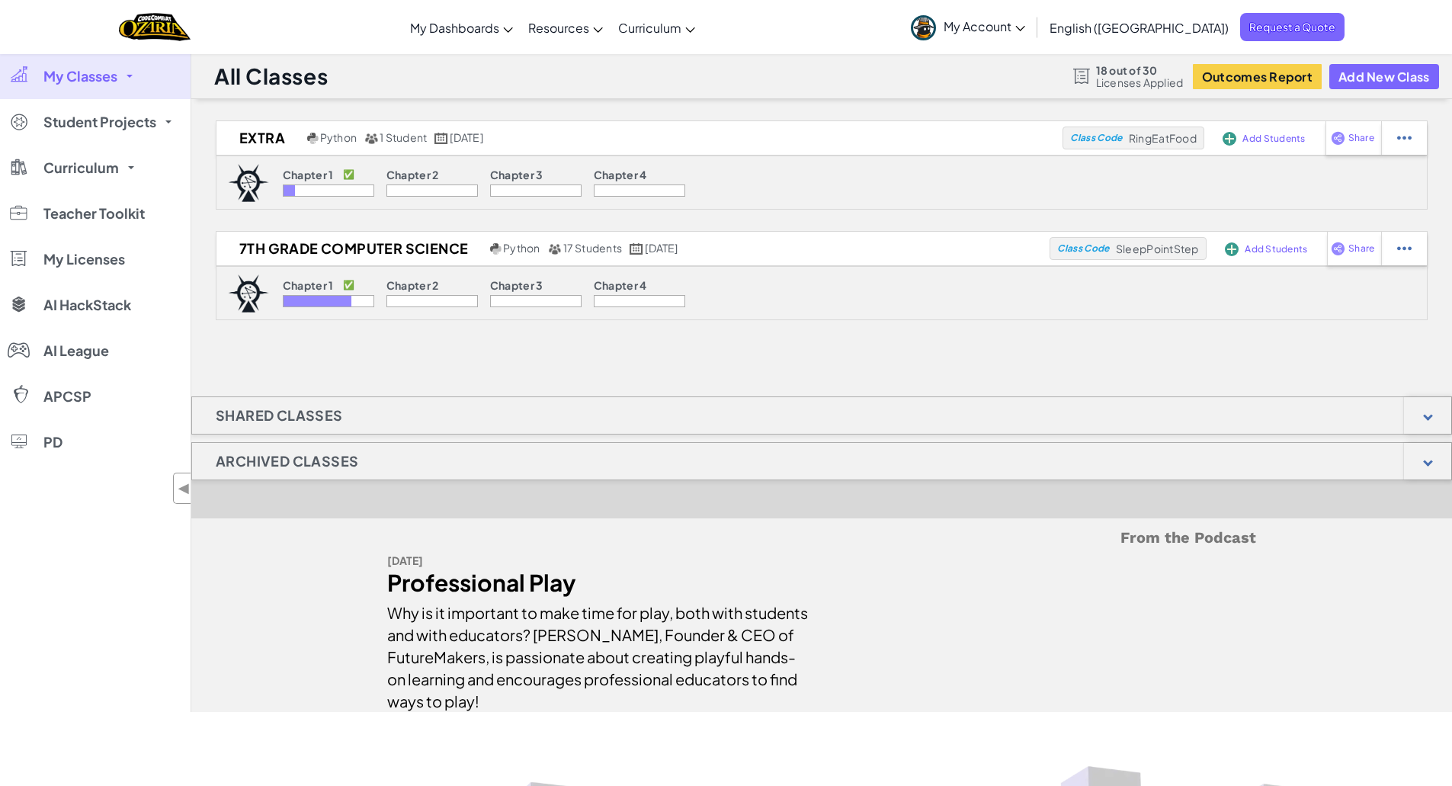
click at [382, 34] on div "Toggle navigation My Dashboards Ozaria Teacher Dashboard CodeCombat Teacher Das…" at bounding box center [726, 27] width 1460 height 54
click at [285, 17] on div "Toggle navigation My Dashboards Ozaria Teacher Dashboard CodeCombat Teacher Das…" at bounding box center [726, 27] width 1460 height 54
